Goal: Task Accomplishment & Management: Complete application form

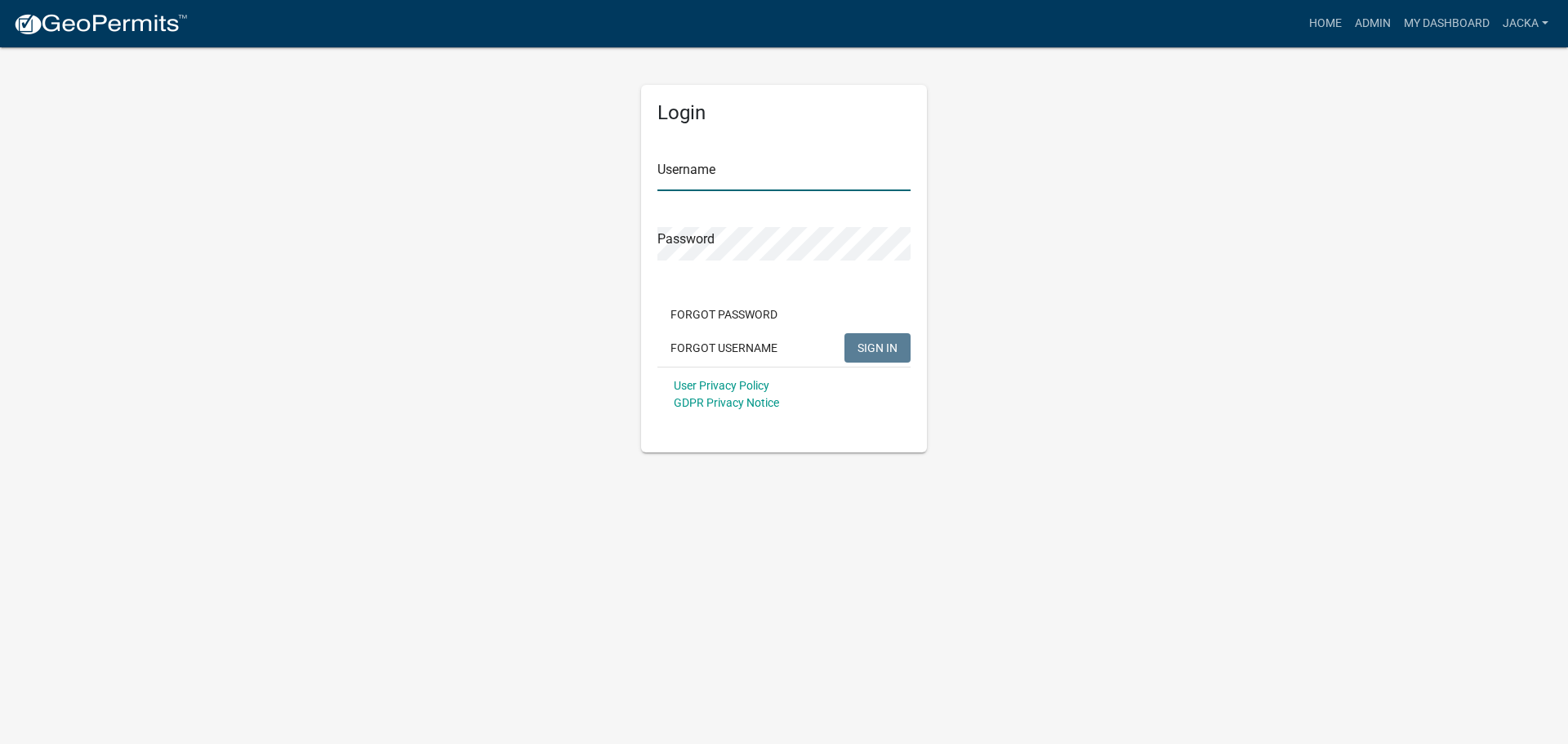
type input "jacka"
click at [893, 333] on button "SIGN IN" at bounding box center [877, 348] width 66 height 29
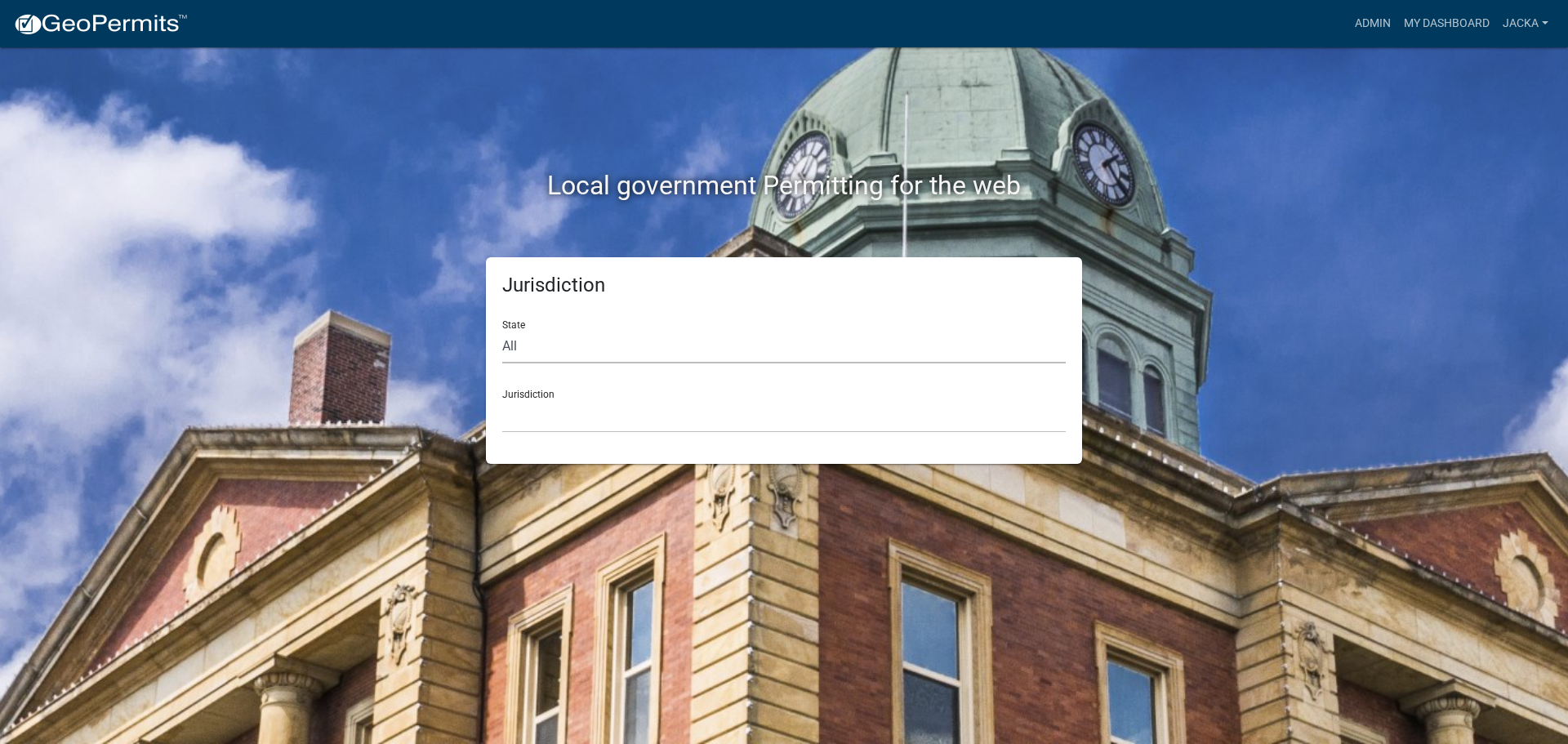
click at [587, 343] on select "All [US_STATE] [US_STATE] [US_STATE] [US_STATE] [US_STATE] [US_STATE] [US_STATE…" at bounding box center [784, 346] width 564 height 34
select select "[US_STATE]"
click at [502, 330] on select "All [US_STATE] [US_STATE] [US_STATE] [US_STATE] [US_STATE] [US_STATE] [US_STATE…" at bounding box center [784, 346] width 564 height 34
click at [552, 418] on select "[GEOGRAPHIC_DATA], [US_STATE] [GEOGRAPHIC_DATA], [US_STATE] [GEOGRAPHIC_DATA], …" at bounding box center [784, 415] width 564 height 34
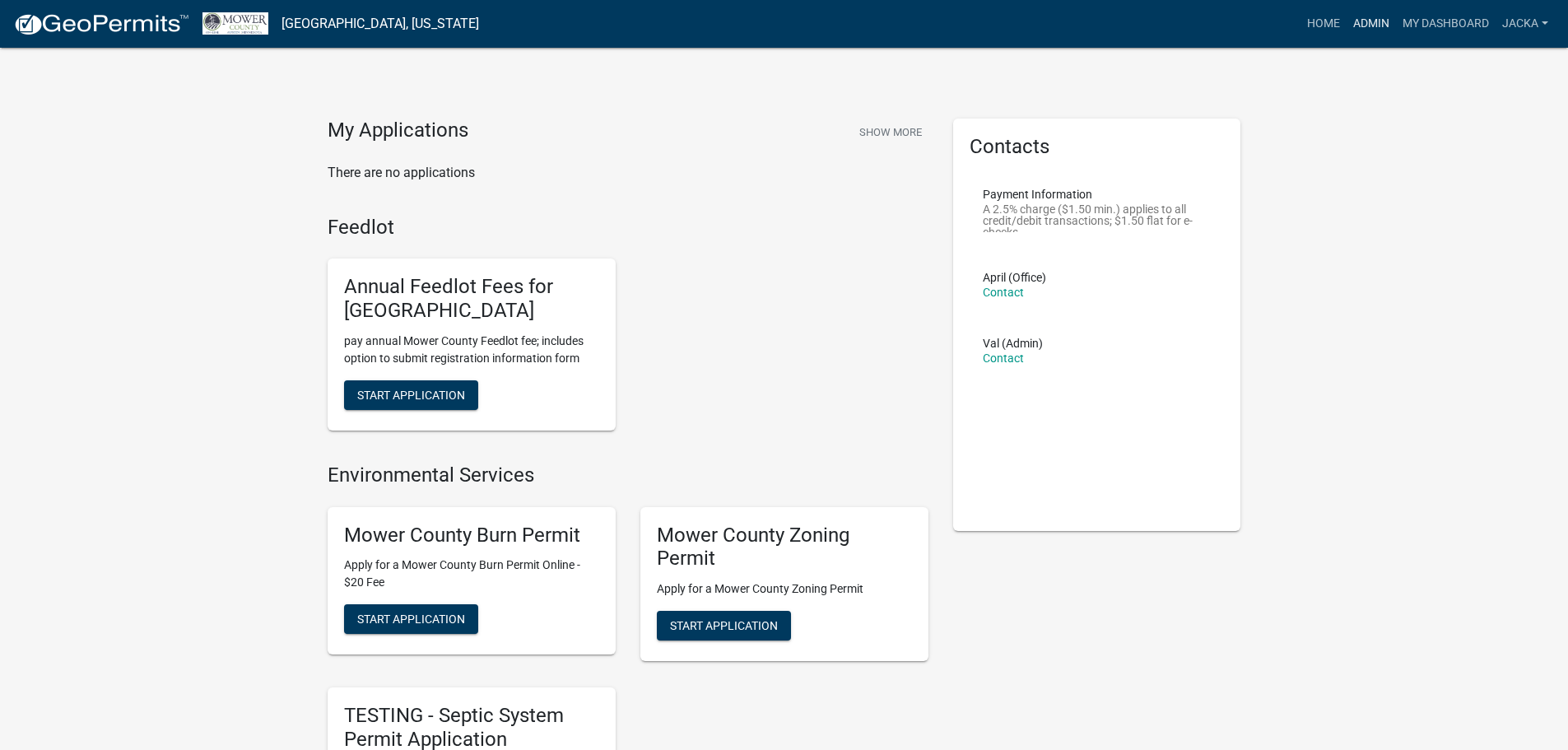
click at [1366, 25] on link "Admin" at bounding box center [1371, 23] width 50 height 31
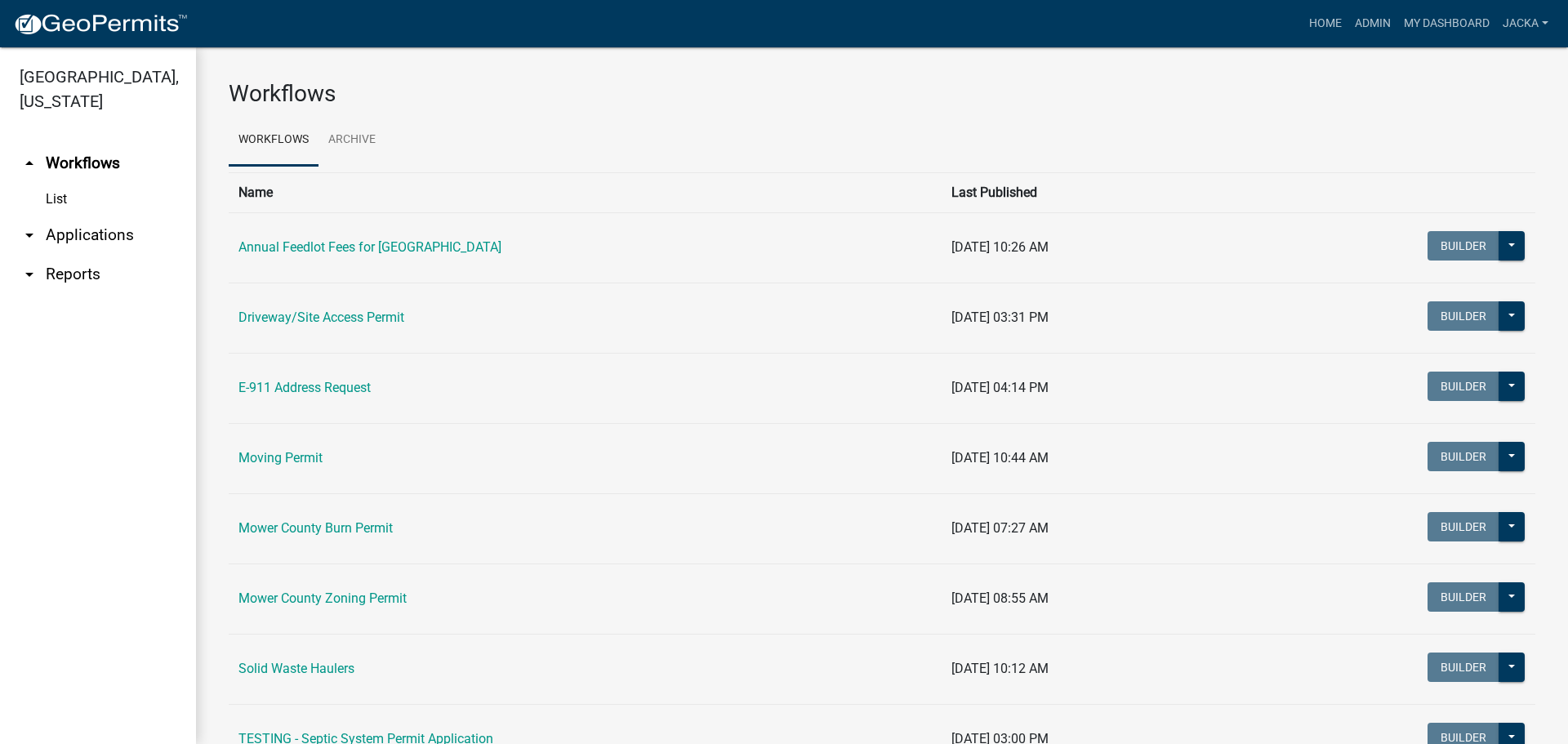
click at [75, 240] on link "arrow_drop_down Applications" at bounding box center [97, 235] width 196 height 40
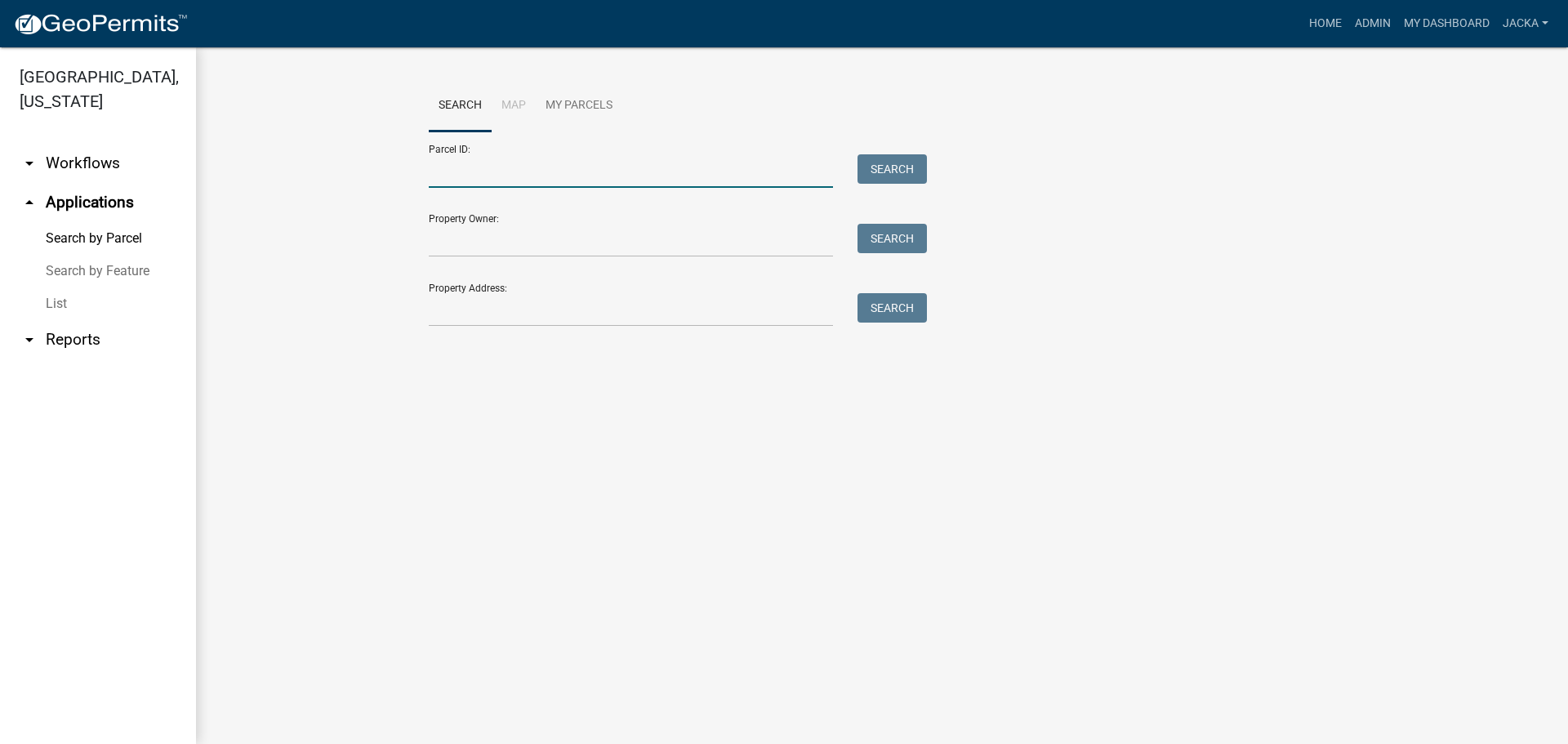
click at [489, 182] on input "Parcel ID:" at bounding box center [630, 171] width 404 height 34
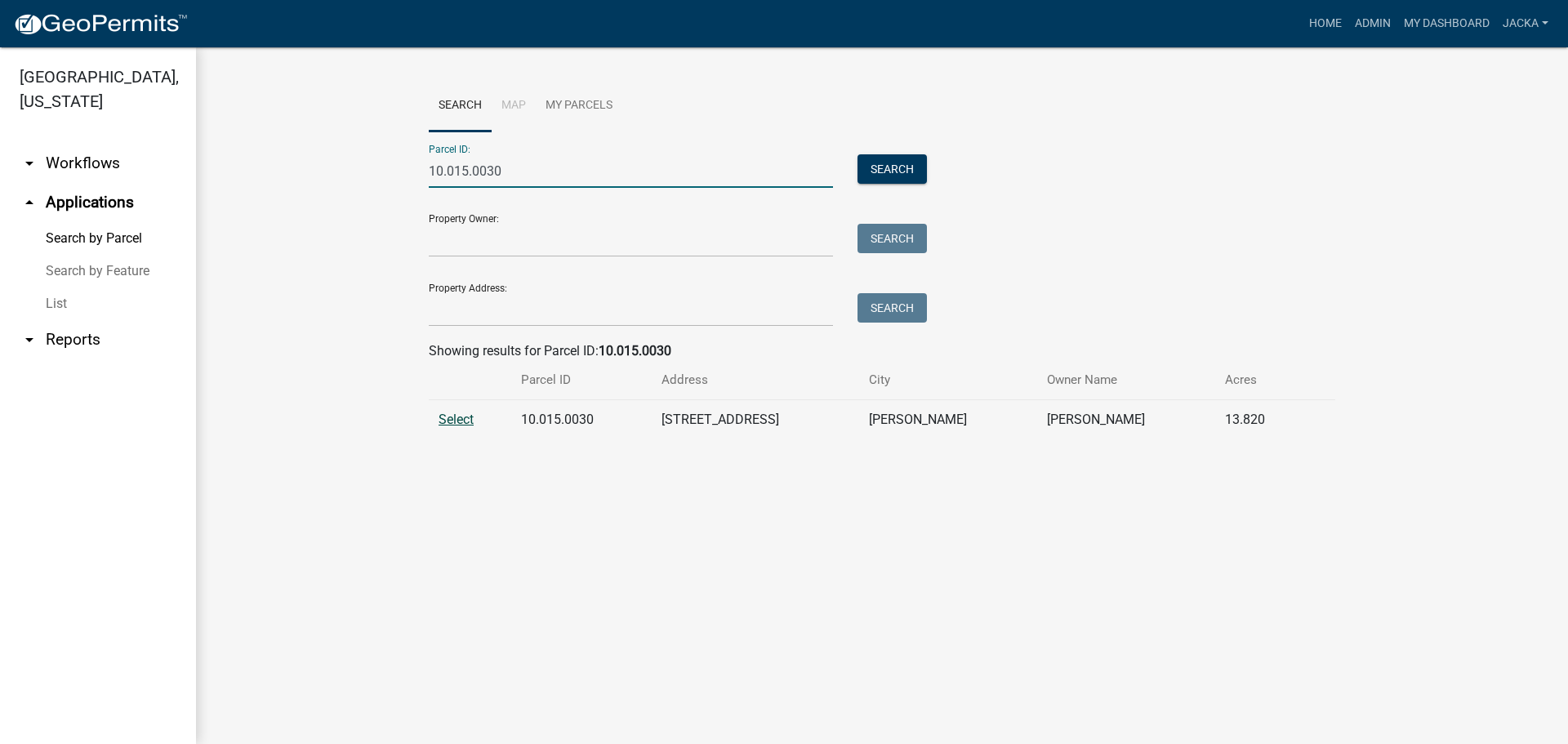
type input "10.015.0030"
click at [454, 419] on span "Select" at bounding box center [456, 419] width 35 height 15
